Goal: Task Accomplishment & Management: Manage account settings

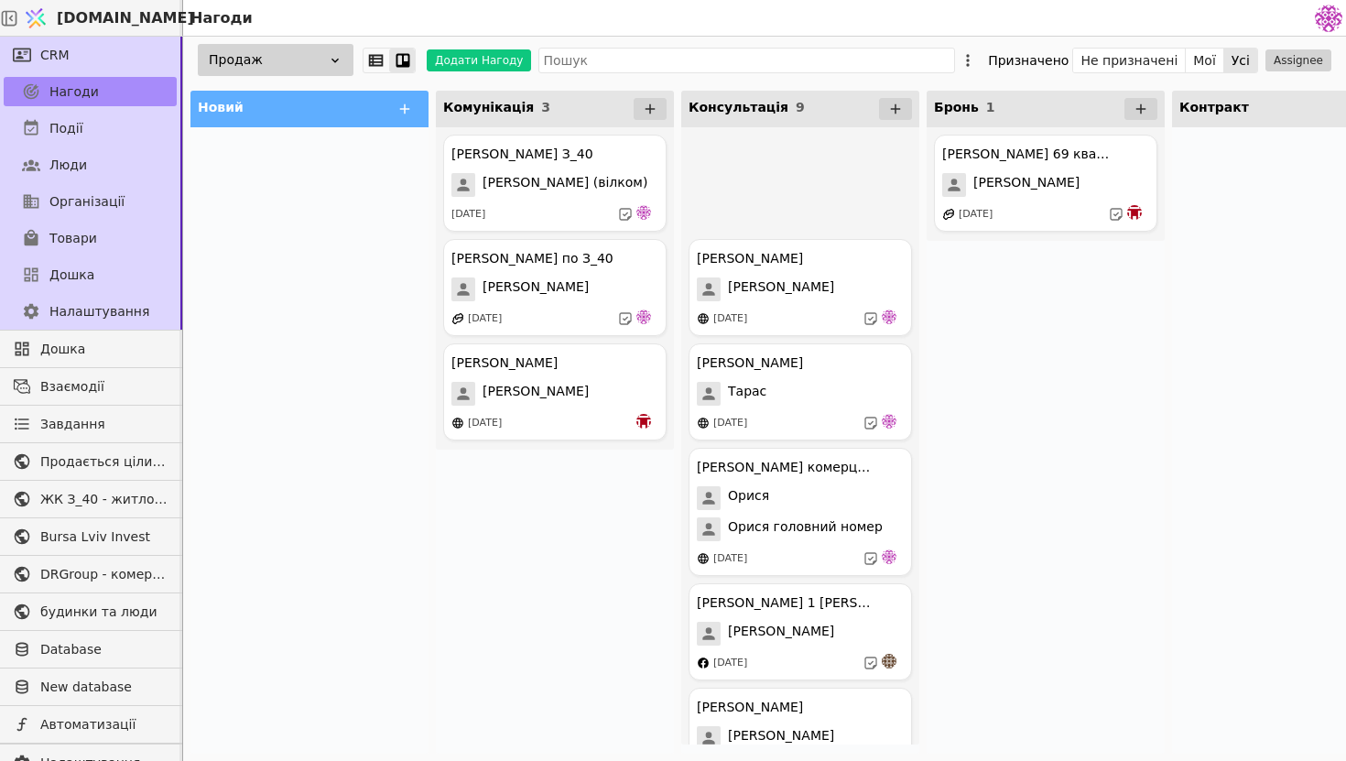
scroll to position [24564, 0]
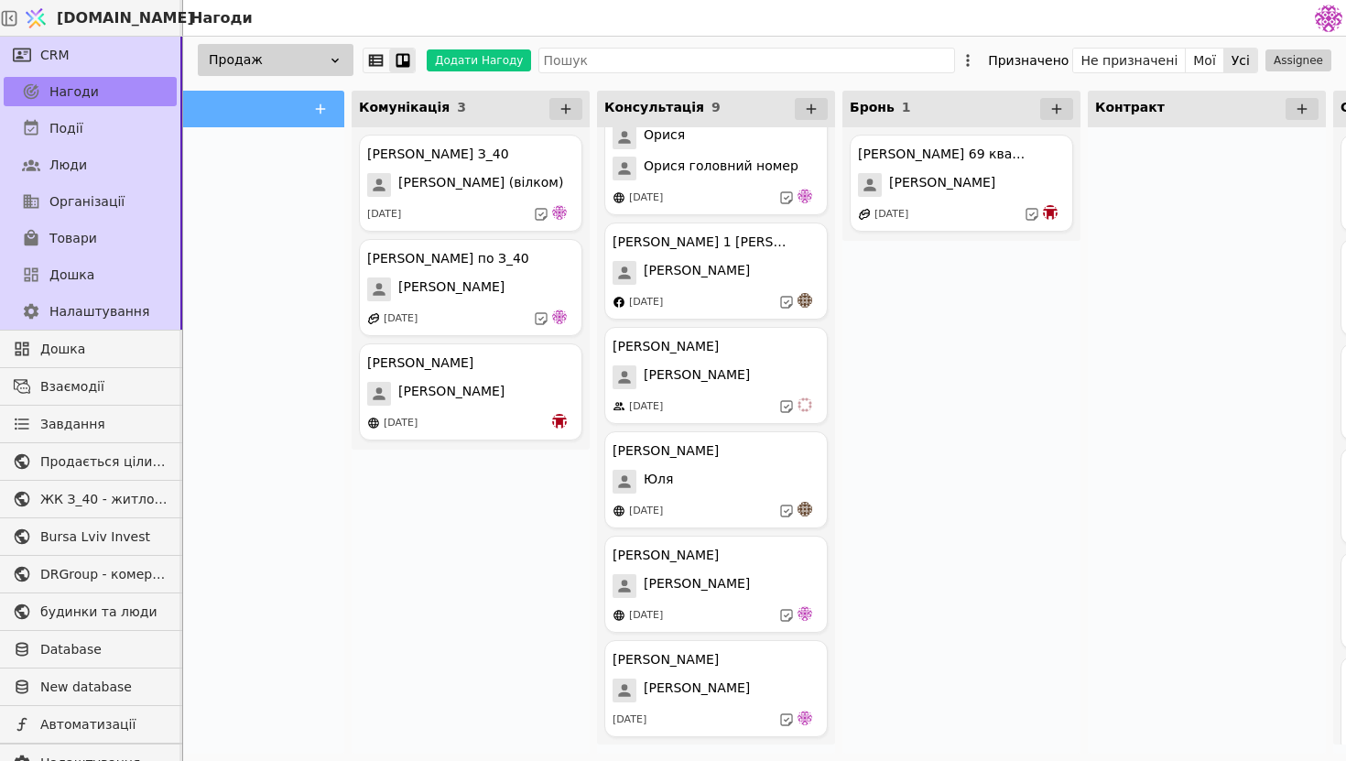
scroll to position [0, 79]
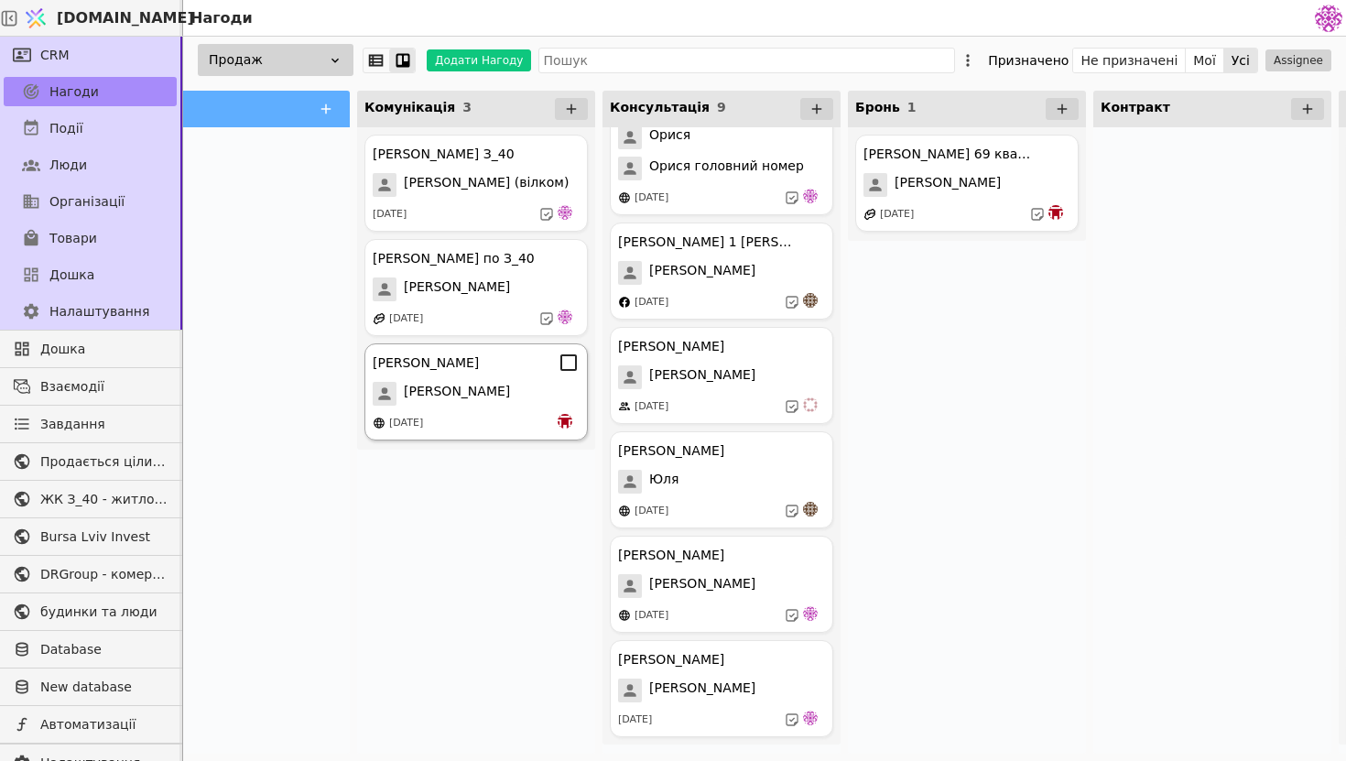
click at [526, 391] on div "[PERSON_NAME]" at bounding box center [476, 394] width 207 height 24
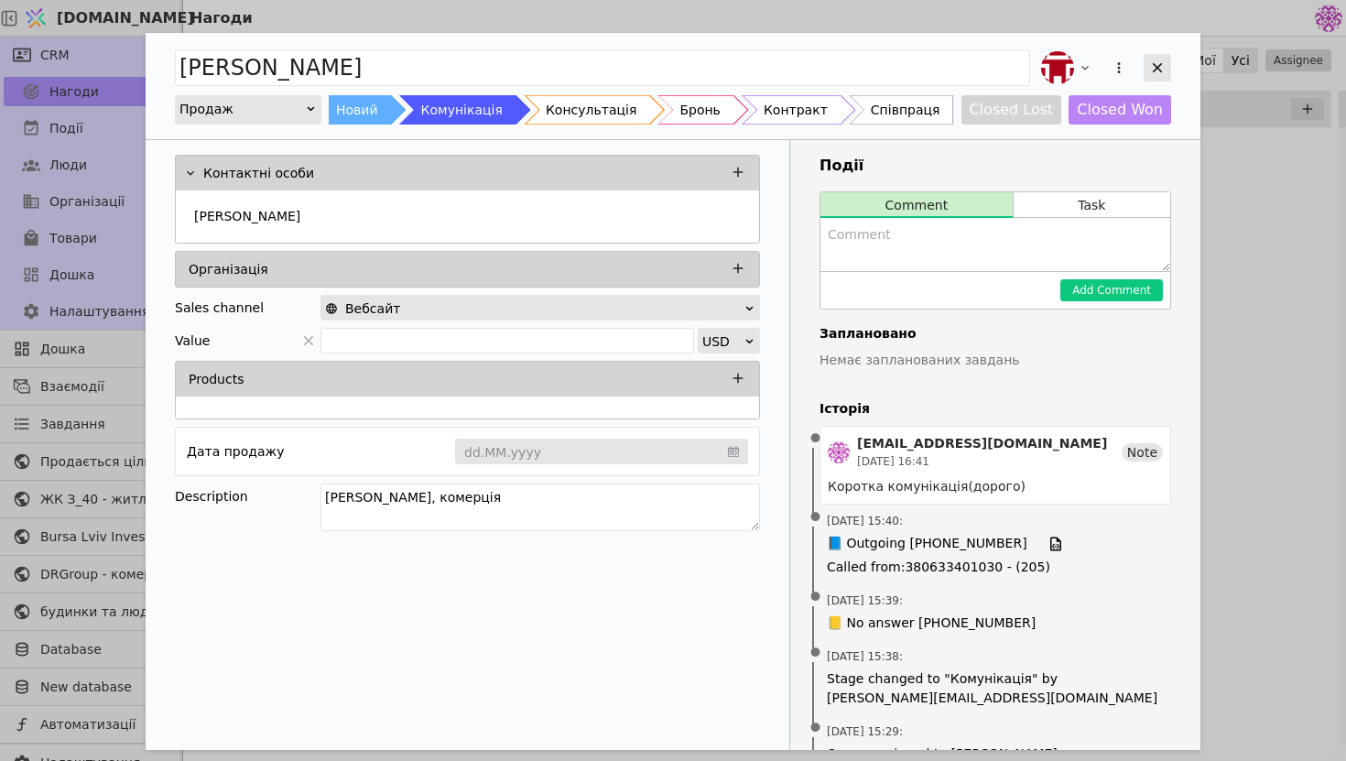
click at [1160, 55] on div "Add Opportunity" at bounding box center [1156, 67] width 27 height 27
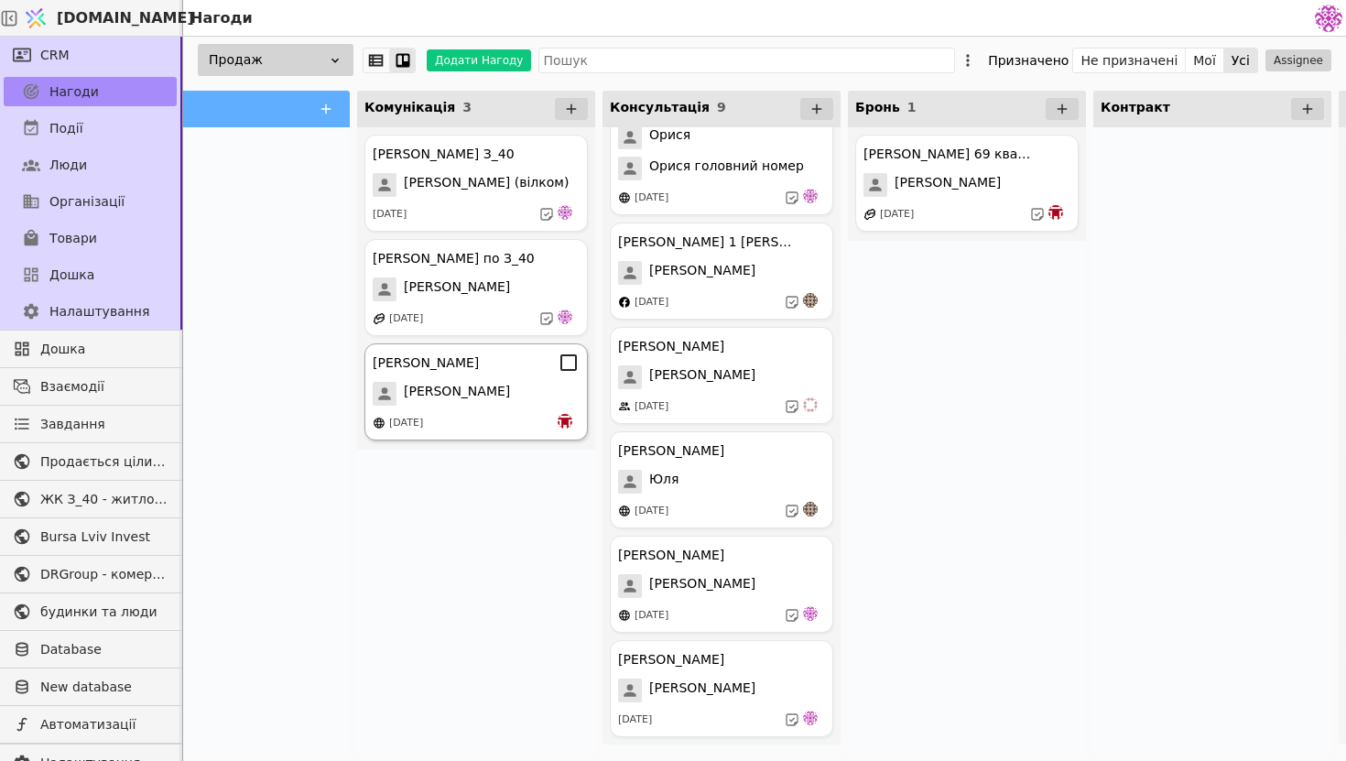
click at [467, 375] on div "[PERSON_NAME] Комерція Курдонери [PERSON_NAME] [DATE]" at bounding box center [475, 391] width 223 height 97
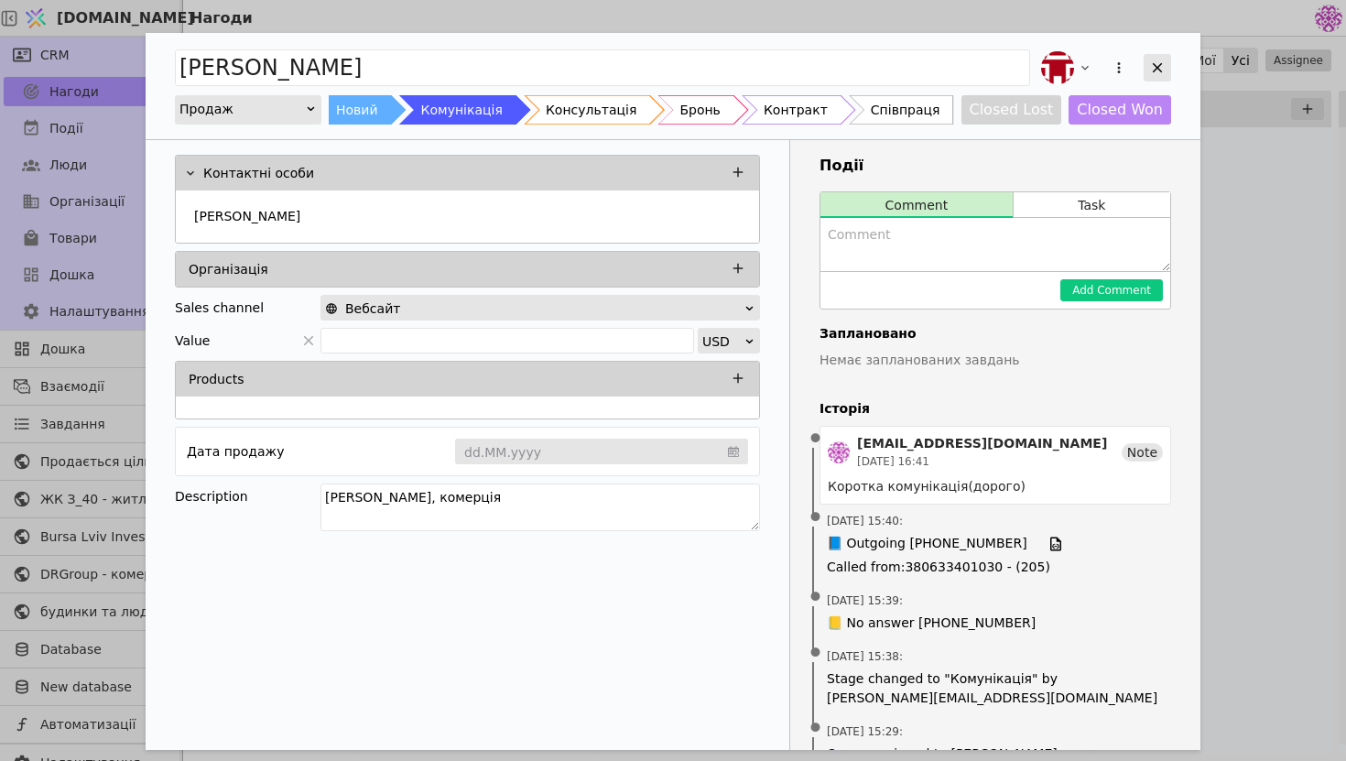
click at [1154, 63] on icon "Add Opportunity" at bounding box center [1157, 68] width 16 height 16
